Goal: Check status: Check status

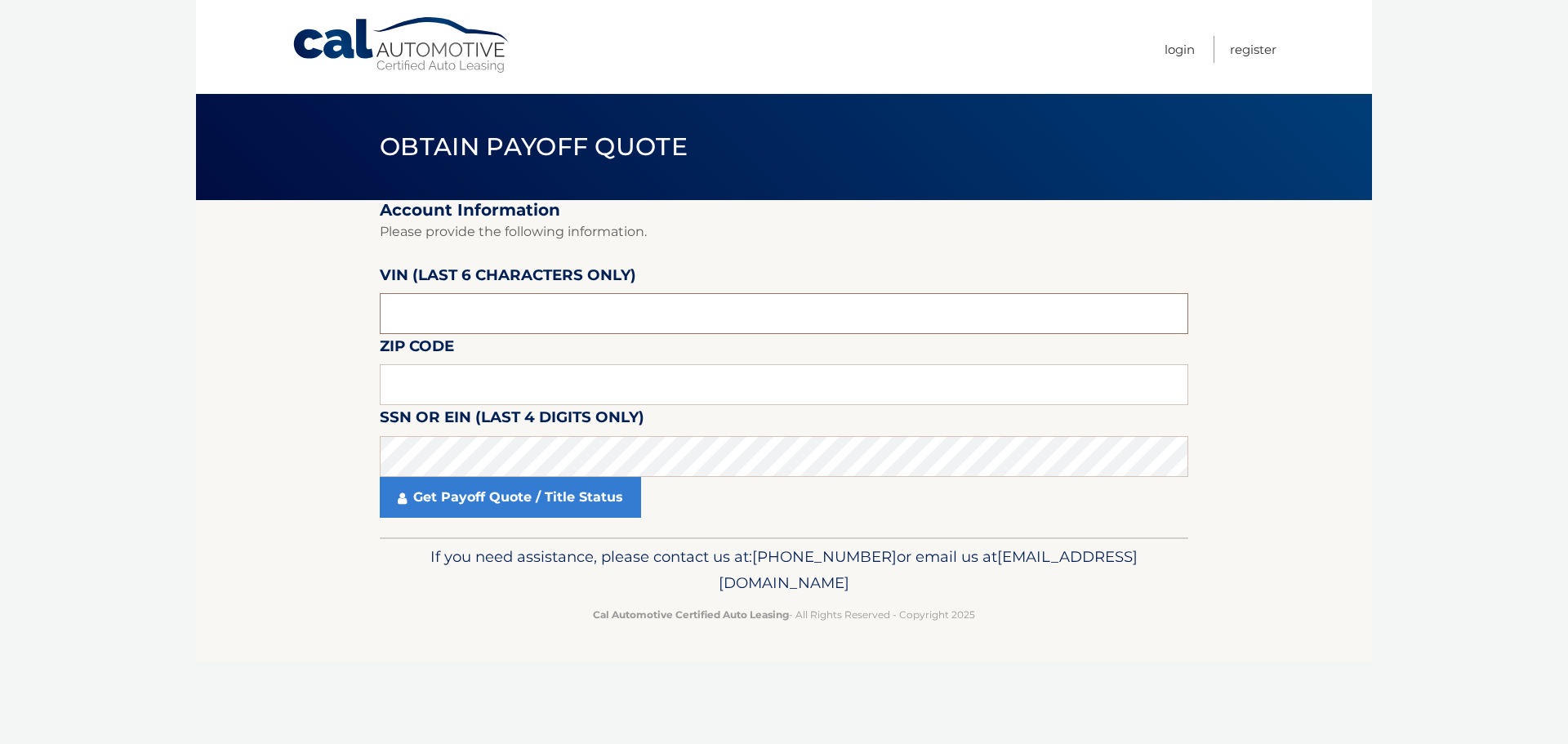
click at [527, 318] on input "text" at bounding box center [784, 314] width 809 height 41
paste input "135084"
type input "135084"
click at [503, 398] on input "text" at bounding box center [784, 385] width 809 height 41
type input "11933"
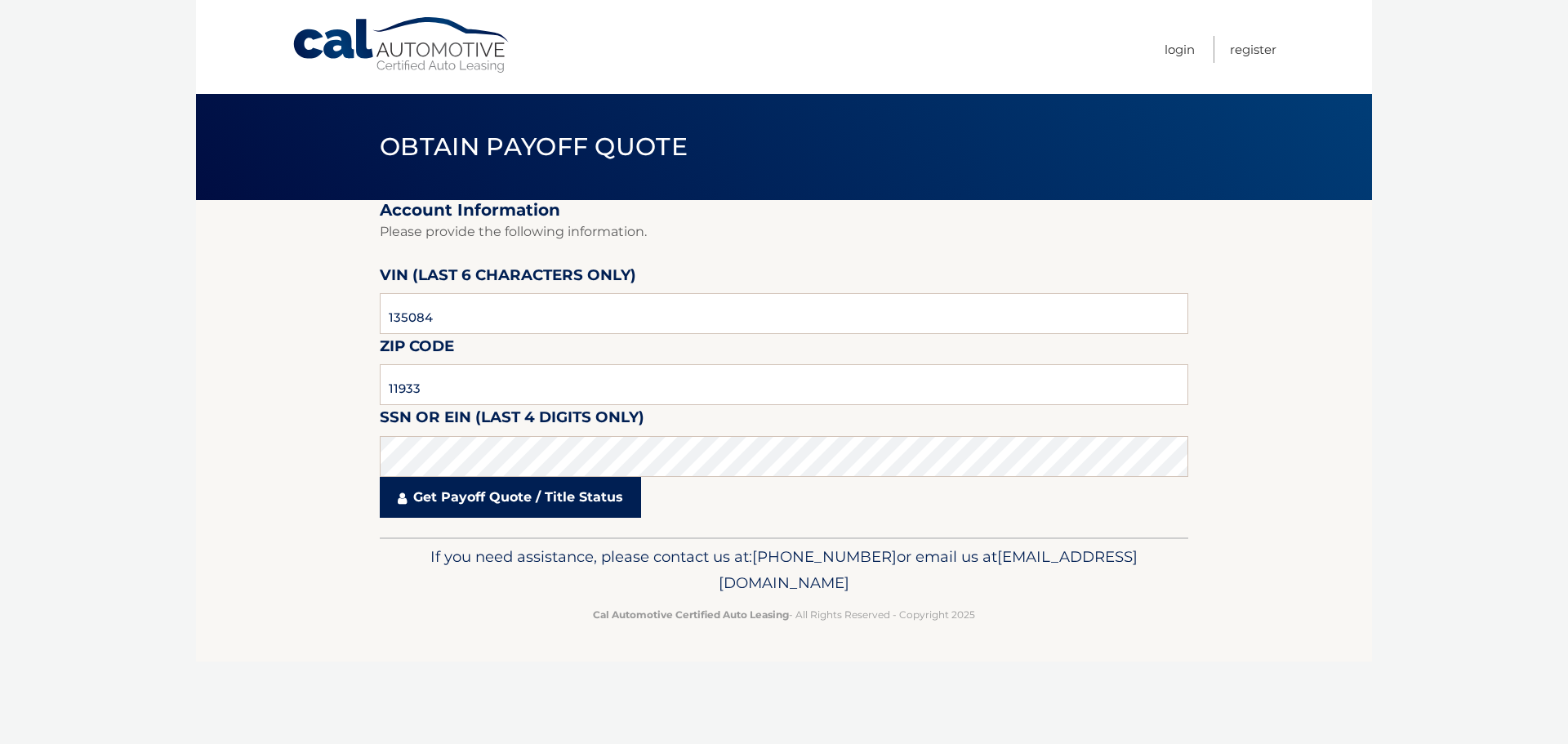
click at [470, 487] on link "Get Payoff Quote / Title Status" at bounding box center [511, 498] width 261 height 41
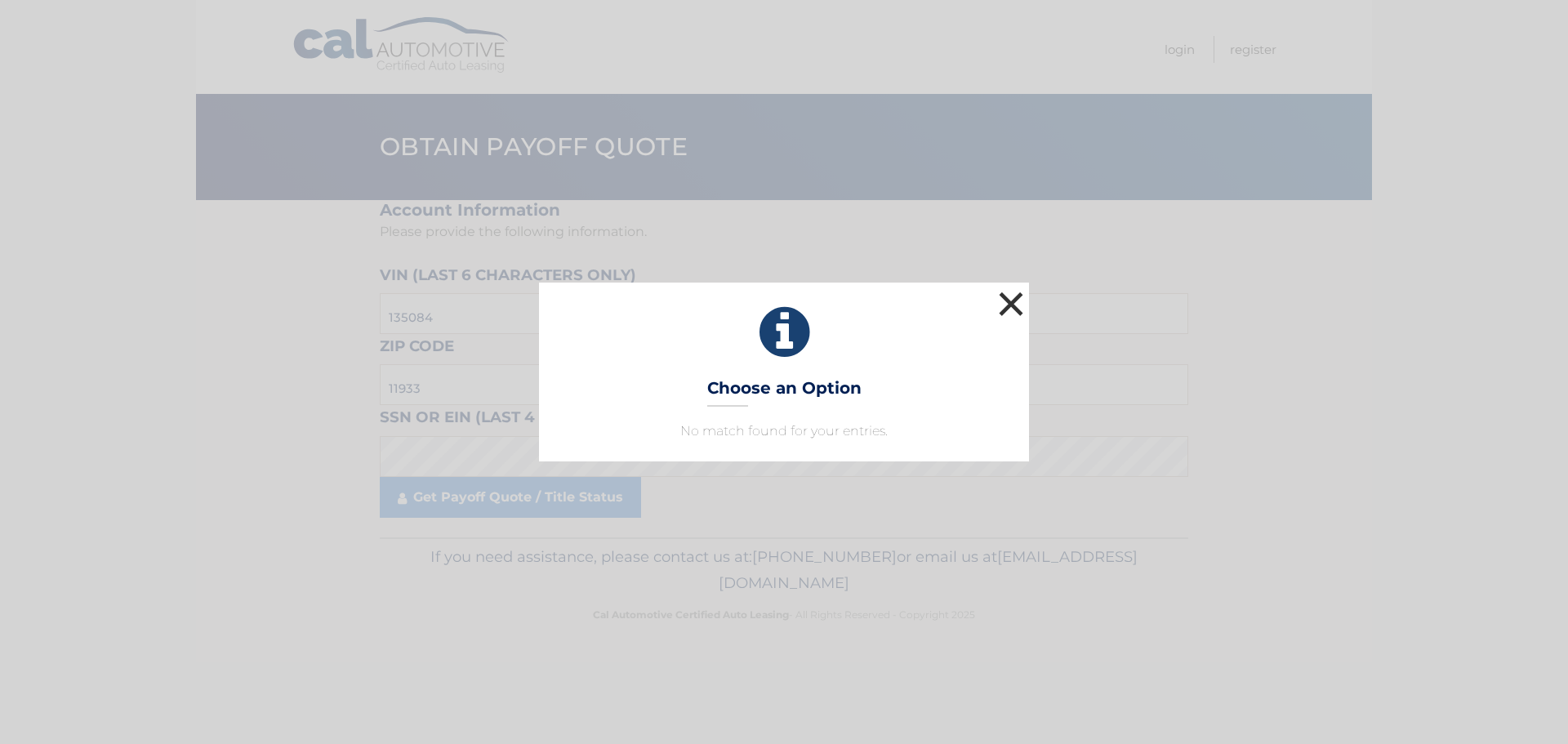
click at [1009, 305] on button "×" at bounding box center [1011, 304] width 33 height 33
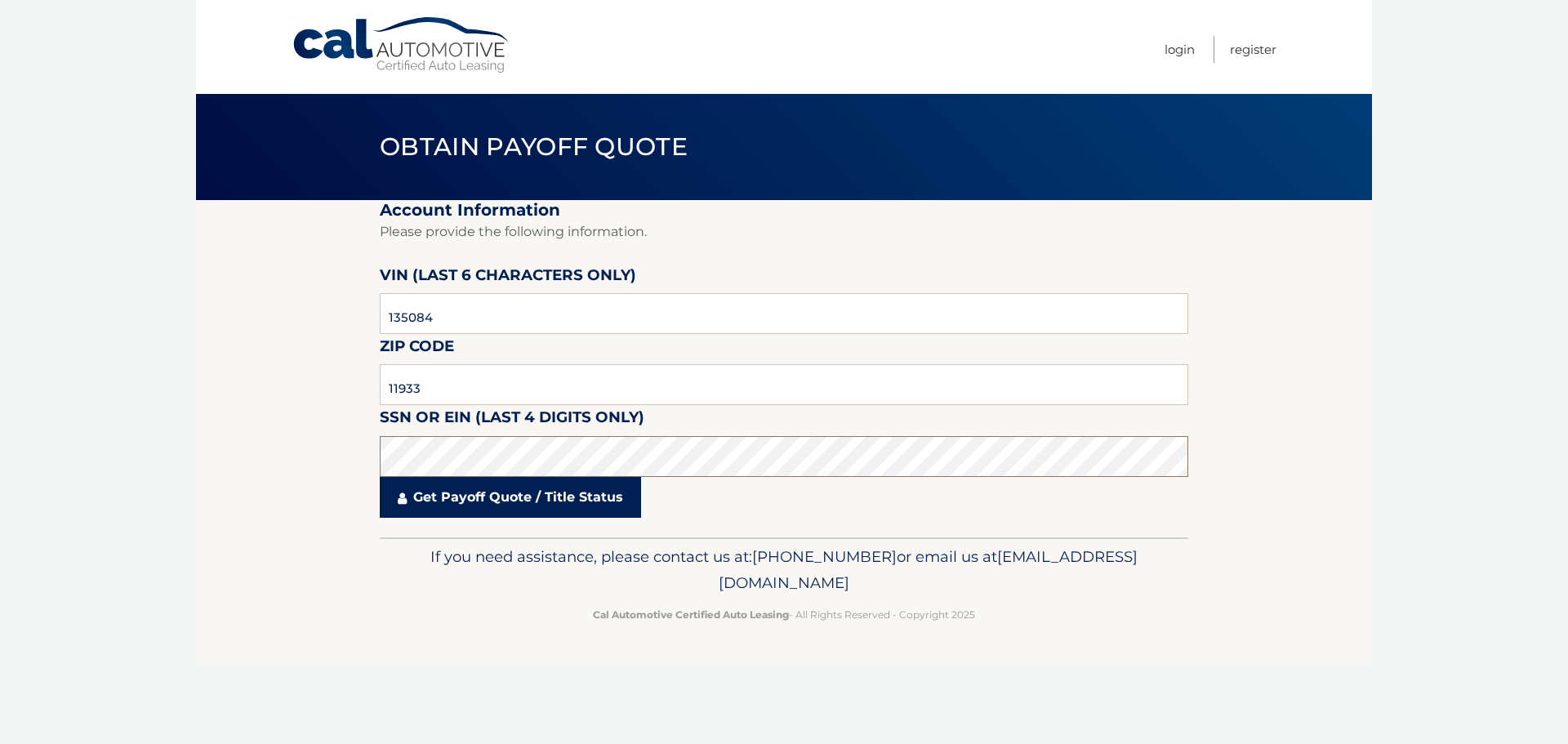
click button "For Originating Dealer" at bounding box center [0, 0] width 0 height 0
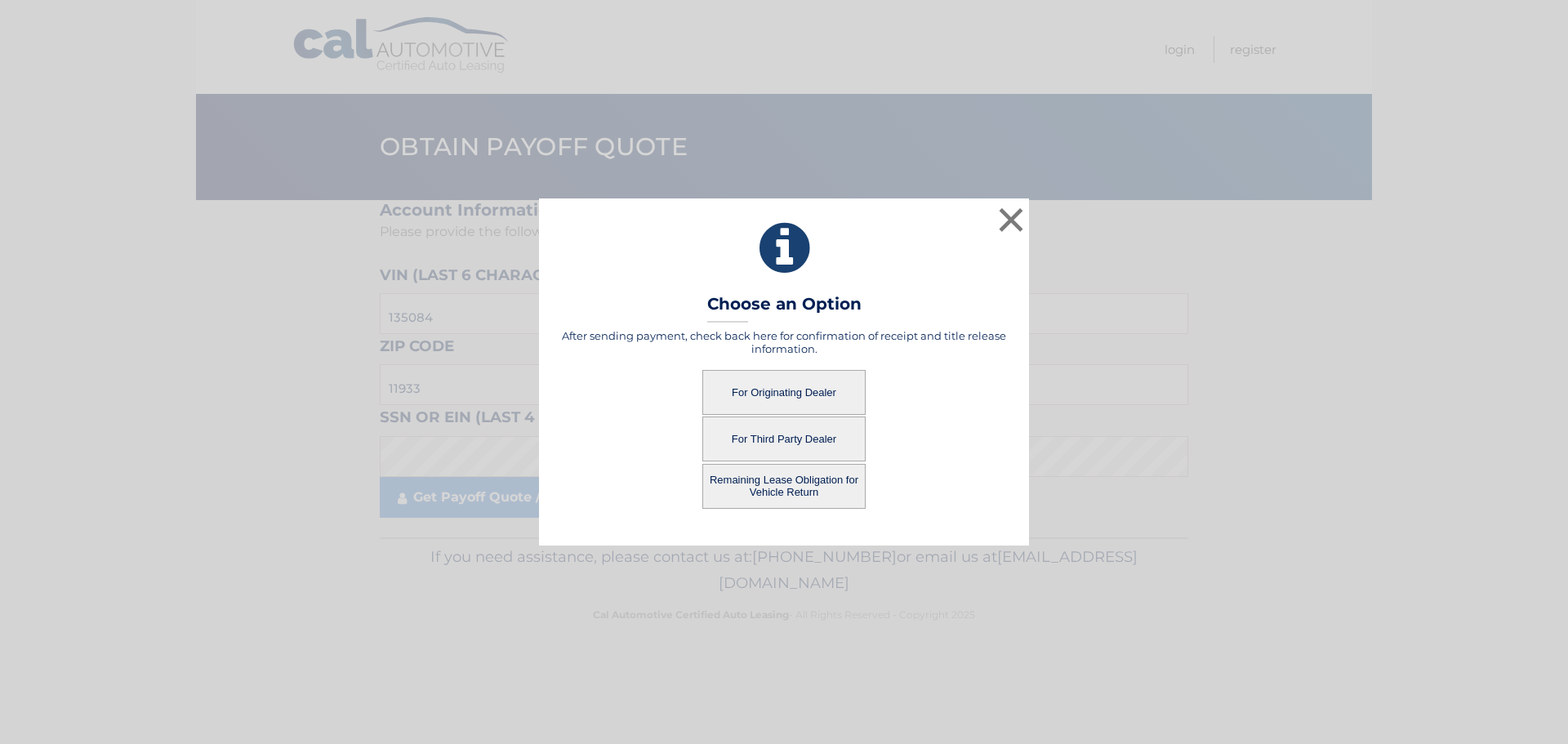
click at [782, 387] on button "For Originating Dealer" at bounding box center [784, 393] width 163 height 45
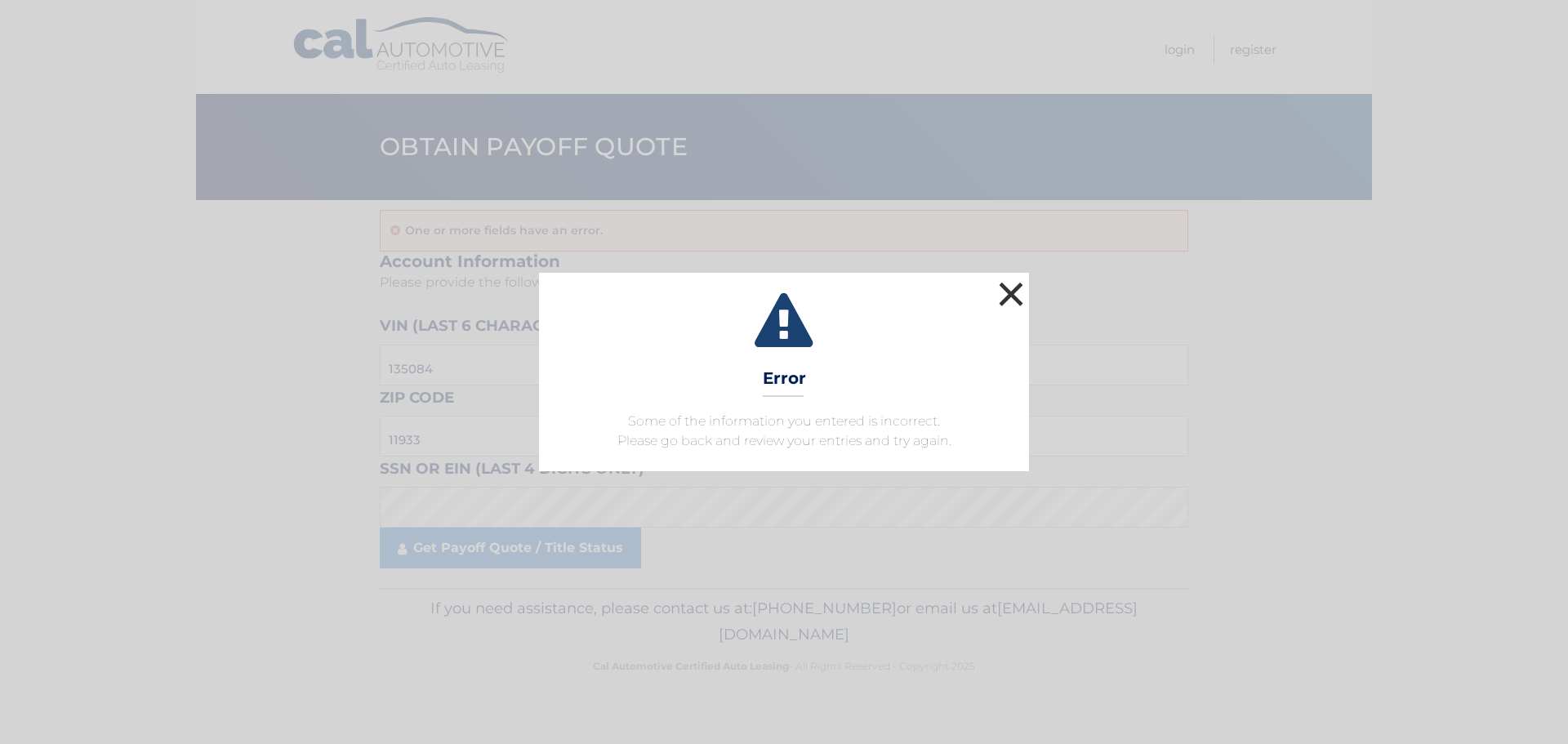
click at [1005, 296] on button "×" at bounding box center [1011, 294] width 33 height 33
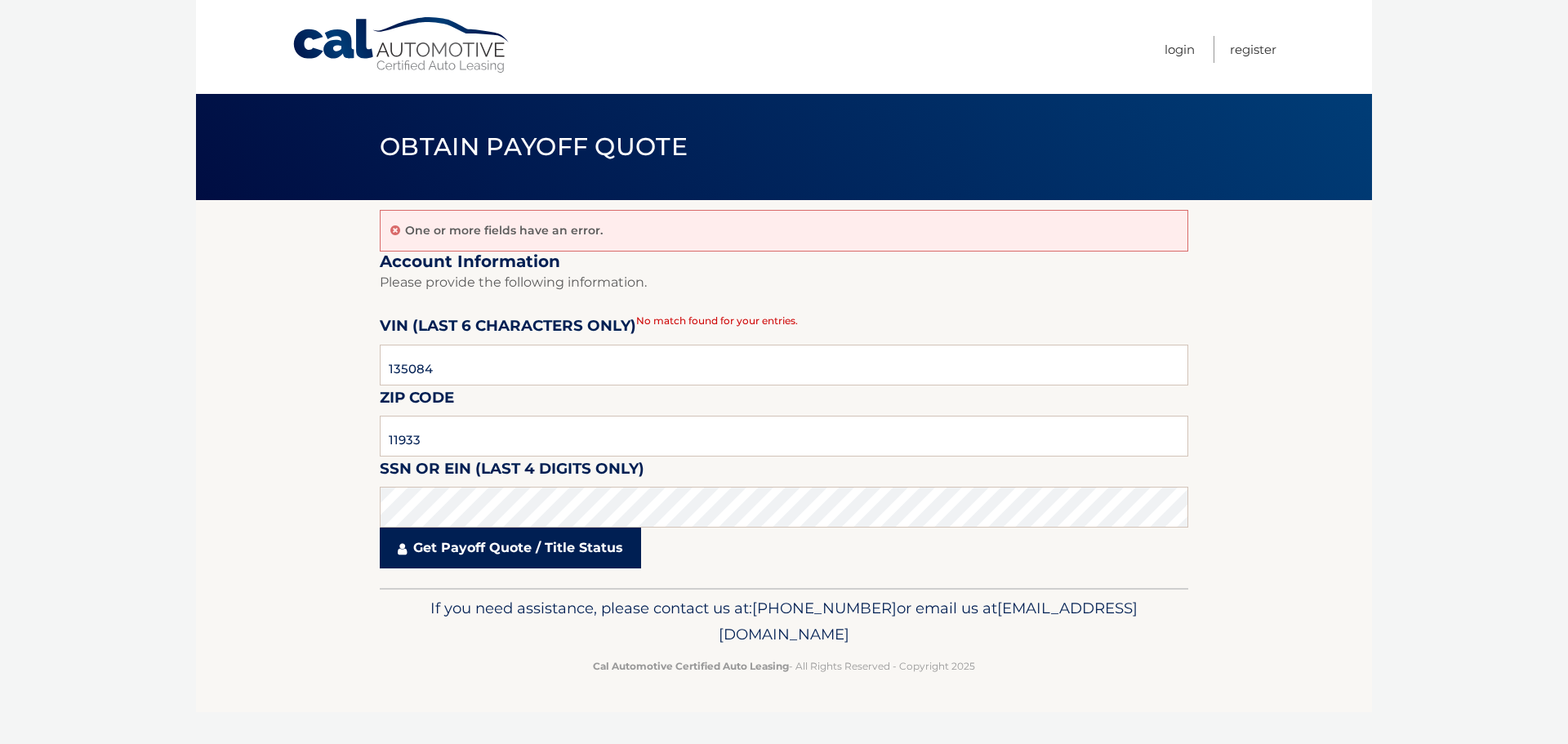
click at [507, 556] on link "Get Payoff Quote / Title Status" at bounding box center [511, 549] width 261 height 41
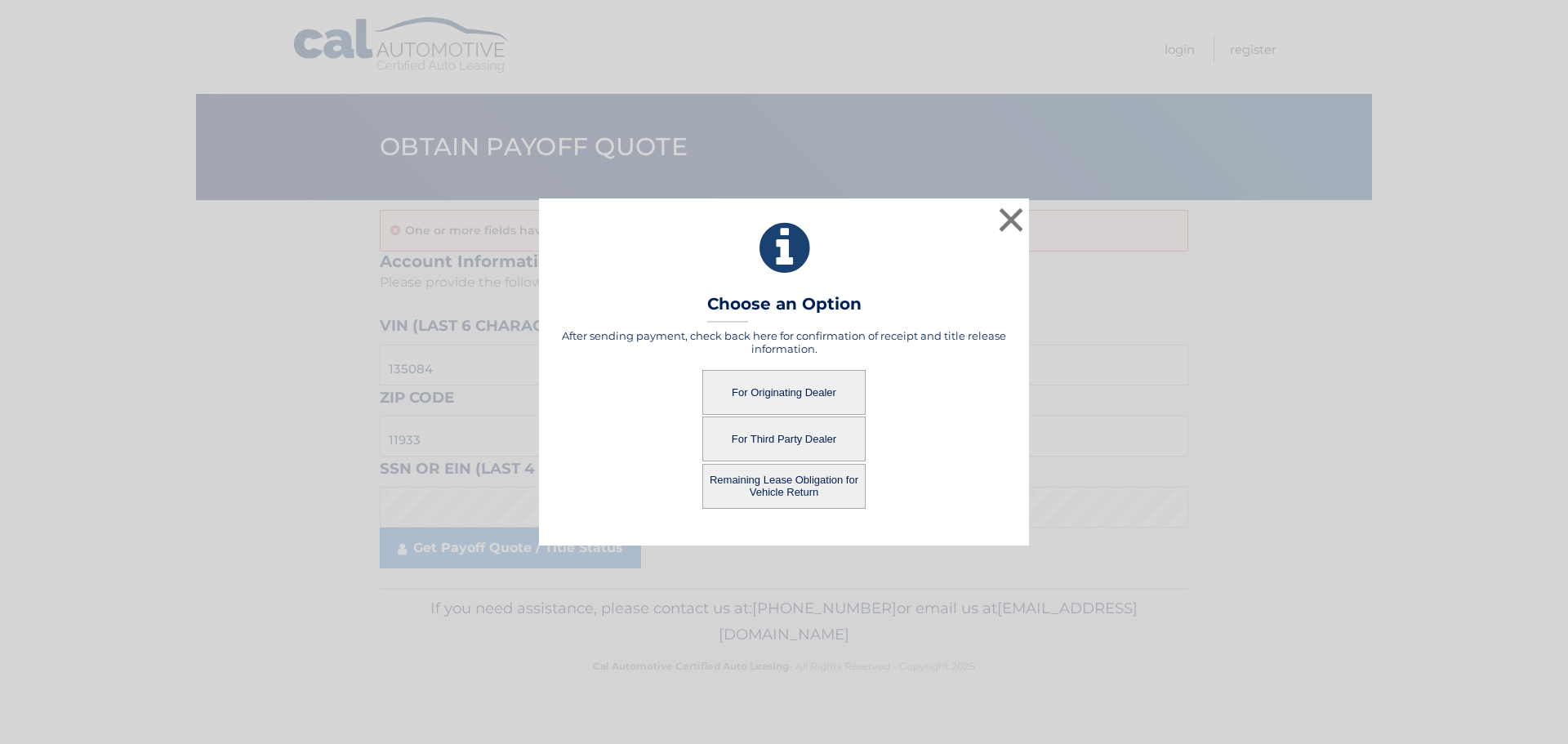
click at [787, 379] on button "For Originating Dealer" at bounding box center [784, 393] width 163 height 45
click at [796, 393] on button "For Originating Dealer" at bounding box center [784, 393] width 163 height 45
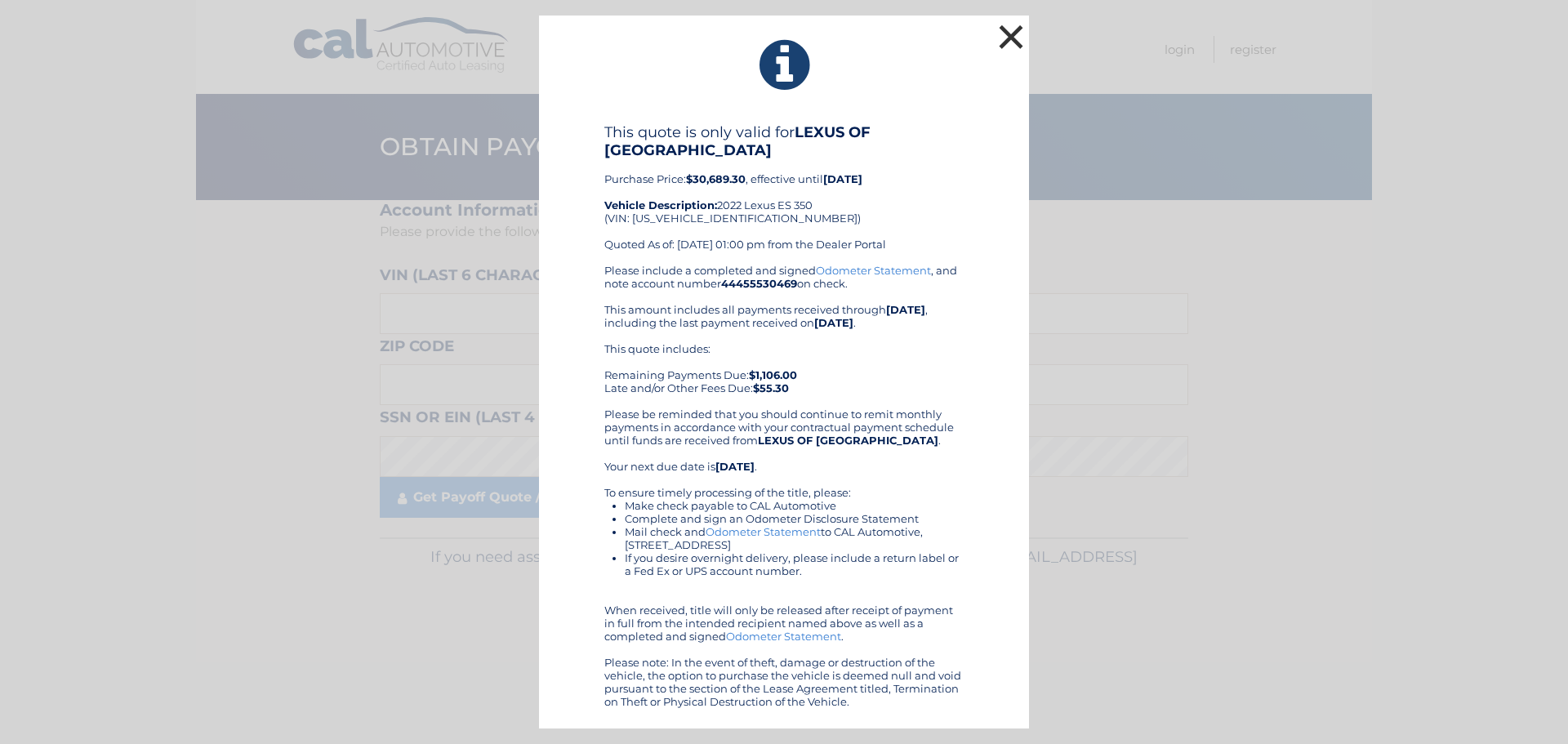
click at [1011, 44] on button "×" at bounding box center [1011, 37] width 33 height 33
